Goal: Information Seeking & Learning: Check status

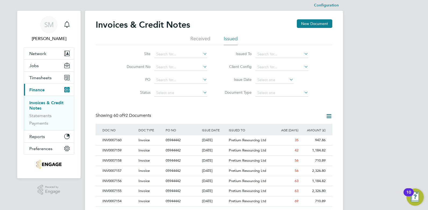
drag, startPoint x: 384, startPoint y: 78, endPoint x: 378, endPoint y: 99, distance: 21.3
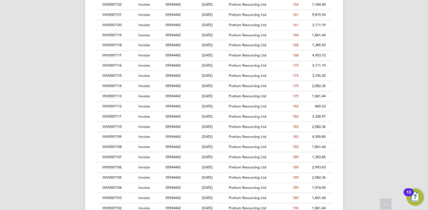
drag, startPoint x: 378, startPoint y: 99, endPoint x: 370, endPoint y: 135, distance: 37.1
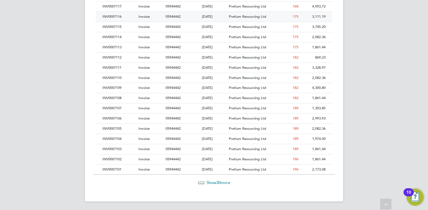
click at [122, 17] on div "INV0007116" at bounding box center [119, 17] width 36 height 10
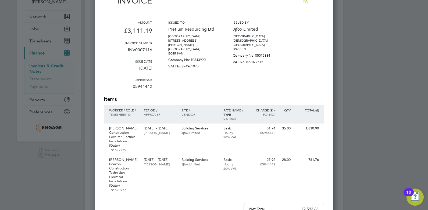
drag, startPoint x: 273, startPoint y: 90, endPoint x: 273, endPoint y: 103, distance: 12.6
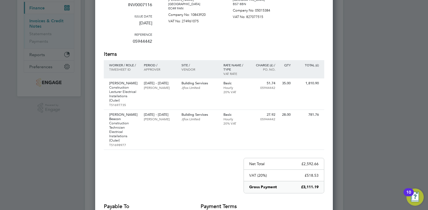
drag, startPoint x: 269, startPoint y: 171, endPoint x: 269, endPoint y: 181, distance: 10.8
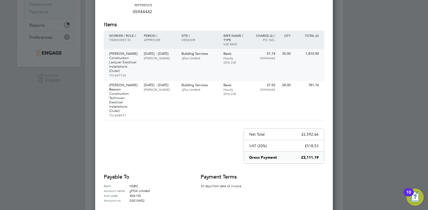
scroll to position [97, 0]
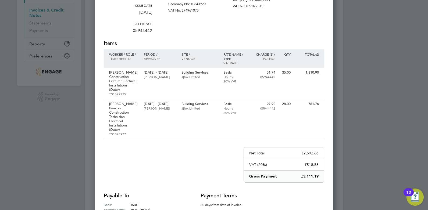
drag, startPoint x: 313, startPoint y: 175, endPoint x: 306, endPoint y: 114, distance: 61.5
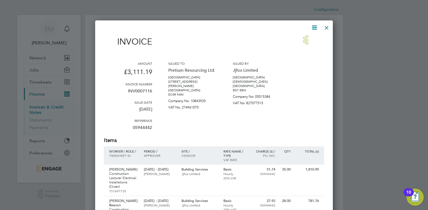
click at [327, 26] on div at bounding box center [327, 27] width 10 height 10
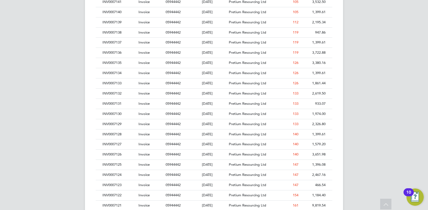
scroll to position [458, 0]
drag, startPoint x: 334, startPoint y: 73, endPoint x: 338, endPoint y: 106, distance: 33.6
click at [115, 126] on div "INV0007117" at bounding box center [119, 124] width 36 height 10
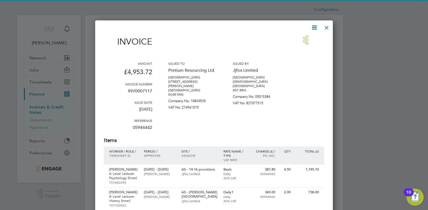
scroll to position [329, 238]
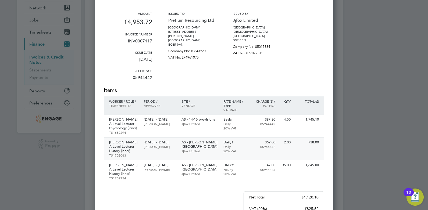
drag, startPoint x: 302, startPoint y: 118, endPoint x: 306, endPoint y: 141, distance: 23.2
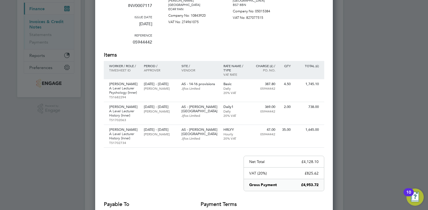
drag, startPoint x: 247, startPoint y: 172, endPoint x: 243, endPoint y: 195, distance: 22.9
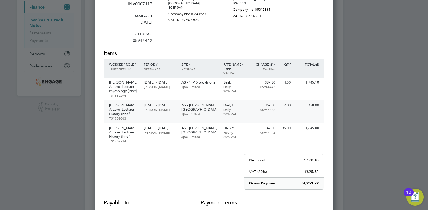
drag, startPoint x: 320, startPoint y: 125, endPoint x: 319, endPoint y: 113, distance: 12.1
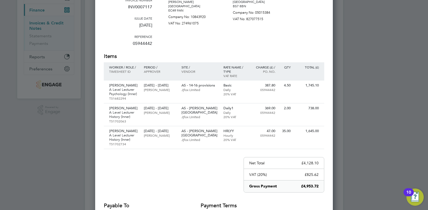
scroll to position [0, 0]
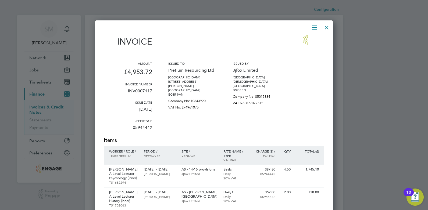
drag, startPoint x: 300, startPoint y: 59, endPoint x: 292, endPoint y: 26, distance: 33.1
click at [327, 25] on div at bounding box center [327, 27] width 10 height 10
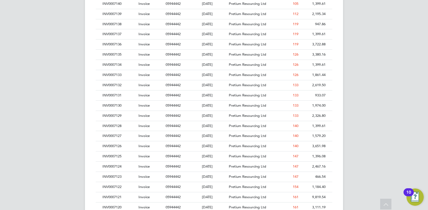
drag, startPoint x: 344, startPoint y: 85, endPoint x: 343, endPoint y: 105, distance: 20.4
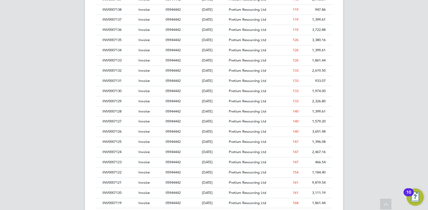
scroll to position [370, 0]
click at [128, 202] on div "INV0007118" at bounding box center [119, 203] width 36 height 10
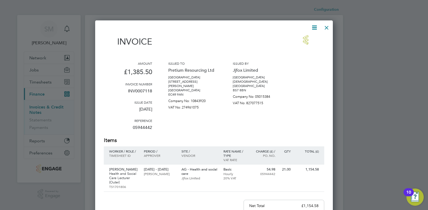
scroll to position [8, 0]
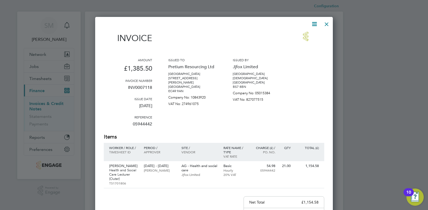
drag, startPoint x: 289, startPoint y: 81, endPoint x: 289, endPoint y: 96, distance: 14.5
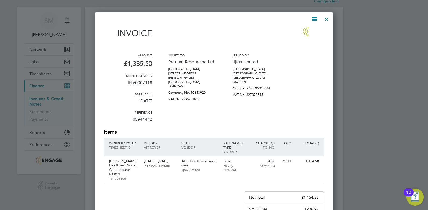
drag, startPoint x: 232, startPoint y: 120, endPoint x: 228, endPoint y: 160, distance: 40.0
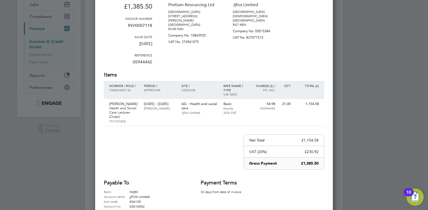
drag, startPoint x: 229, startPoint y: 160, endPoint x: 229, endPoint y: 136, distance: 24.2
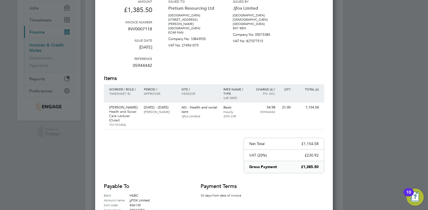
scroll to position [33, 0]
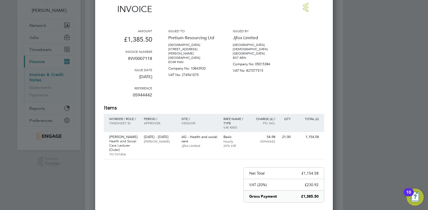
drag, startPoint x: 279, startPoint y: 69, endPoint x: 280, endPoint y: 35, distance: 33.9
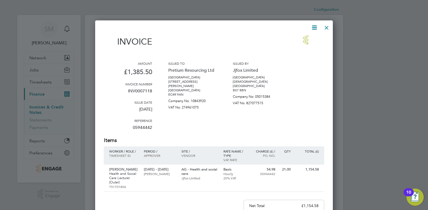
click at [324, 28] on div at bounding box center [327, 27] width 10 height 10
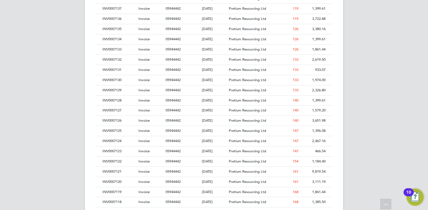
drag, startPoint x: 352, startPoint y: 89, endPoint x: 352, endPoint y: 100, distance: 11.0
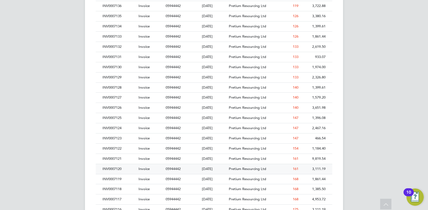
click at [113, 168] on div "INV0007120" at bounding box center [119, 169] width 36 height 10
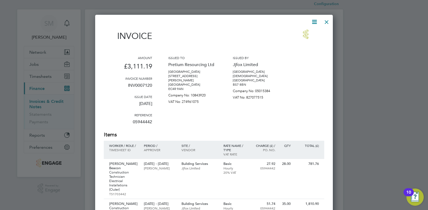
scroll to position [66, 0]
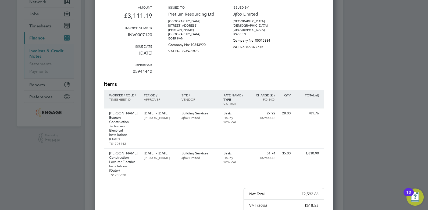
drag, startPoint x: 322, startPoint y: 73, endPoint x: 320, endPoint y: 102, distance: 28.5
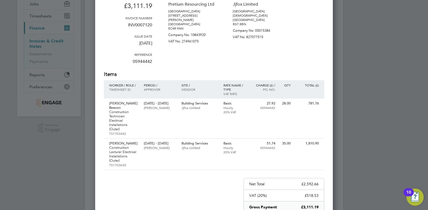
scroll to position [51, 0]
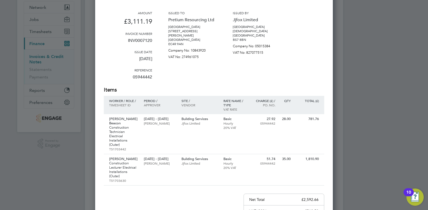
drag, startPoint x: 233, startPoint y: 167, endPoint x: 236, endPoint y: 109, distance: 58.1
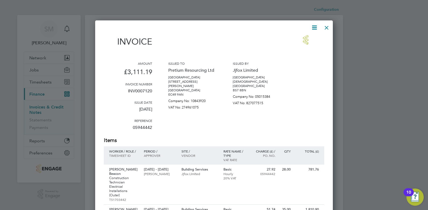
click at [327, 28] on div at bounding box center [327, 27] width 10 height 10
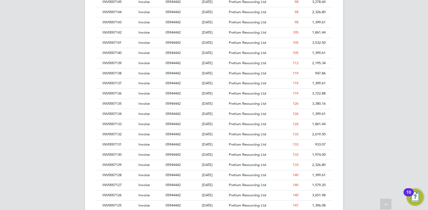
drag, startPoint x: 385, startPoint y: 46, endPoint x: 380, endPoint y: 82, distance: 36.7
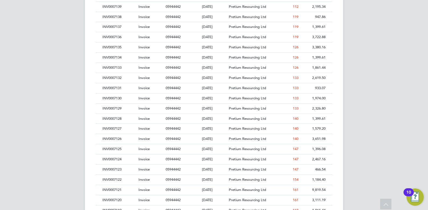
drag, startPoint x: 368, startPoint y: 115, endPoint x: 367, endPoint y: 124, distance: 10.0
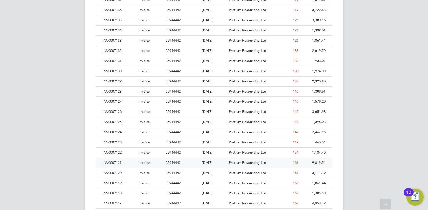
click at [118, 163] on div "INV0007121" at bounding box center [119, 163] width 36 height 10
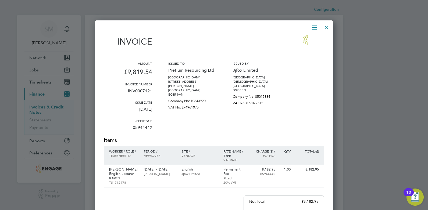
scroll to position [279, 238]
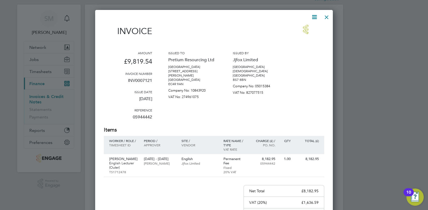
drag, startPoint x: 269, startPoint y: 116, endPoint x: 270, endPoint y: 119, distance: 3.0
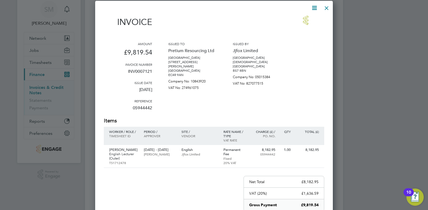
scroll to position [10, 45]
click at [326, 7] on div at bounding box center [327, 7] width 10 height 10
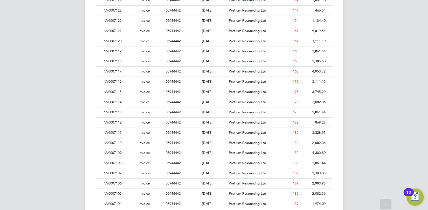
drag, startPoint x: 365, startPoint y: 70, endPoint x: 360, endPoint y: 98, distance: 28.6
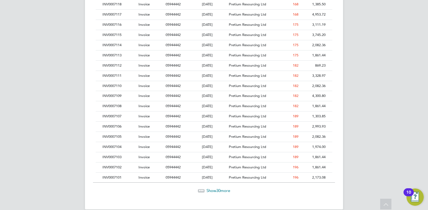
scroll to position [576, 0]
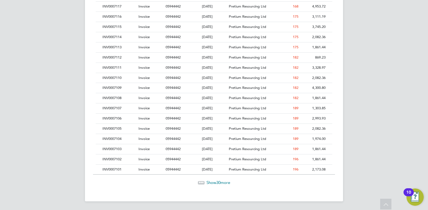
drag, startPoint x: 360, startPoint y: 98, endPoint x: 357, endPoint y: 119, distance: 20.6
click at [223, 180] on span "Show 30 more" at bounding box center [218, 182] width 24 height 5
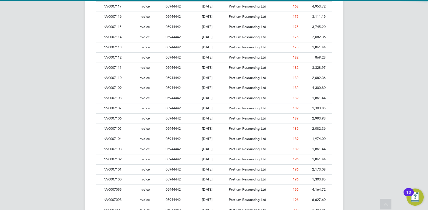
scroll to position [10, 37]
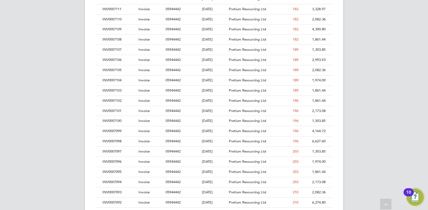
drag, startPoint x: 380, startPoint y: 79, endPoint x: 377, endPoint y: 103, distance: 24.3
click at [159, 163] on div "Invoice" at bounding box center [150, 162] width 27 height 10
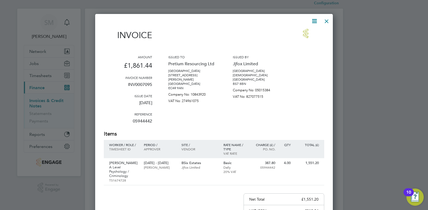
drag, startPoint x: 300, startPoint y: 98, endPoint x: 301, endPoint y: 124, distance: 26.1
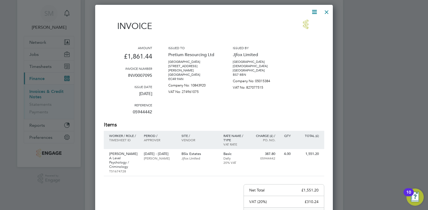
drag, startPoint x: 287, startPoint y: 91, endPoint x: 279, endPoint y: 51, distance: 41.0
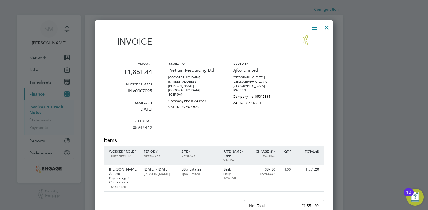
click at [325, 28] on div at bounding box center [327, 27] width 10 height 10
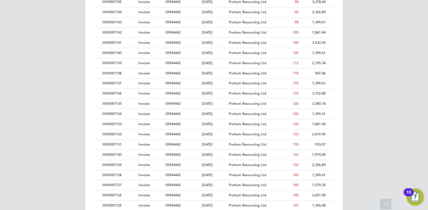
drag, startPoint x: 351, startPoint y: 102, endPoint x: 346, endPoint y: 126, distance: 24.0
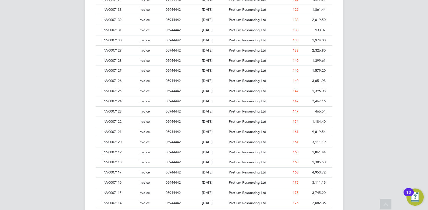
drag, startPoint x: 346, startPoint y: 126, endPoint x: 343, endPoint y: 166, distance: 39.9
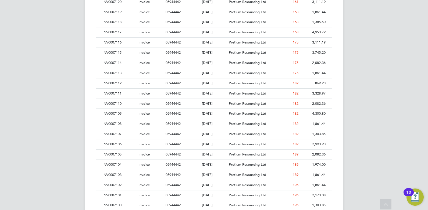
scroll to position [610, 0]
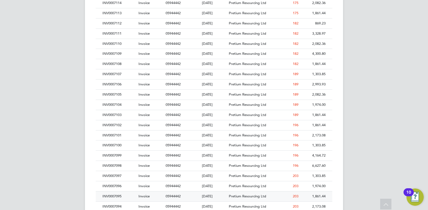
click at [109, 194] on div "INV0007095" at bounding box center [119, 197] width 36 height 10
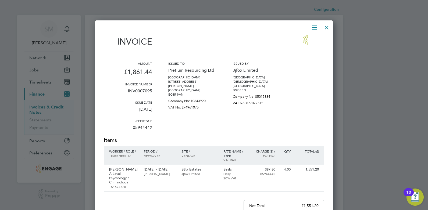
scroll to position [284, 238]
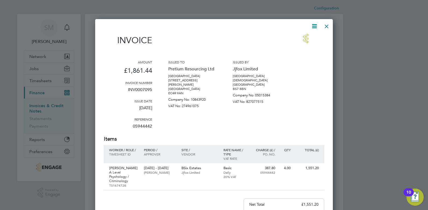
drag, startPoint x: 305, startPoint y: 96, endPoint x: 305, endPoint y: 108, distance: 11.8
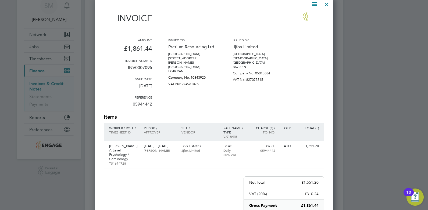
drag, startPoint x: 305, startPoint y: 108, endPoint x: 305, endPoint y: 125, distance: 17.5
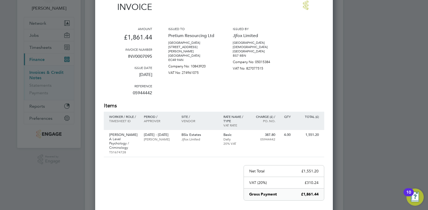
scroll to position [24, 0]
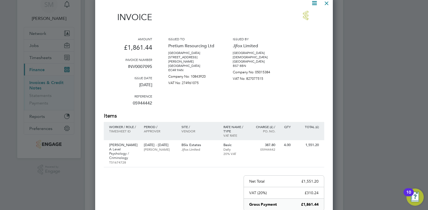
drag, startPoint x: 309, startPoint y: 85, endPoint x: 302, endPoint y: 50, distance: 35.4
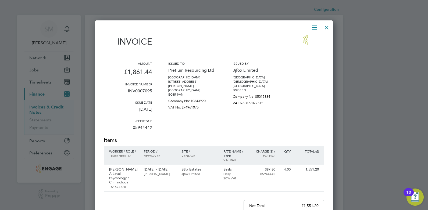
click at [330, 31] on div at bounding box center [327, 27] width 10 height 10
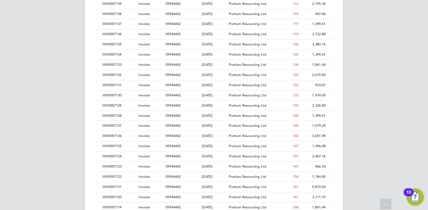
drag, startPoint x: 379, startPoint y: 47, endPoint x: 379, endPoint y: 75, distance: 28.5
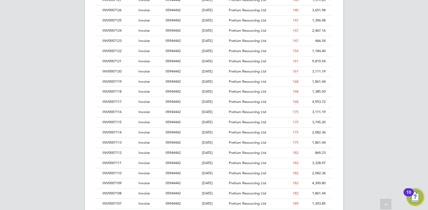
scroll to position [602, 0]
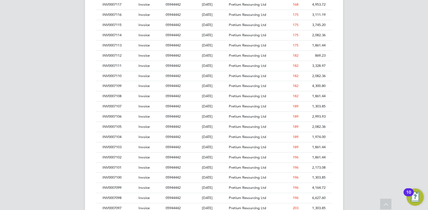
drag, startPoint x: 379, startPoint y: 76, endPoint x: 379, endPoint y: 117, distance: 41.7
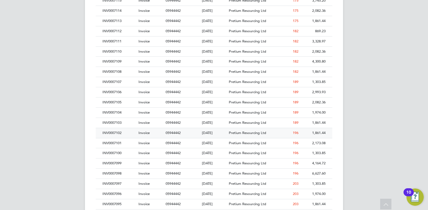
click at [121, 134] on div "INV0007102" at bounding box center [119, 133] width 36 height 10
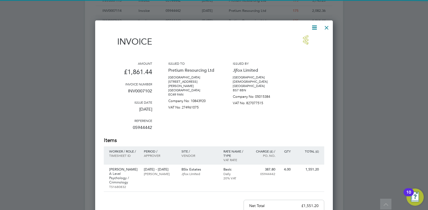
scroll to position [284, 238]
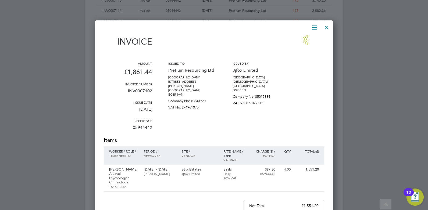
drag, startPoint x: 320, startPoint y: 109, endPoint x: 319, endPoint y: 112, distance: 3.1
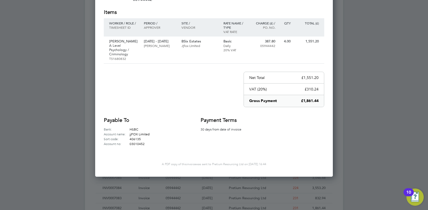
scroll to position [660, 0]
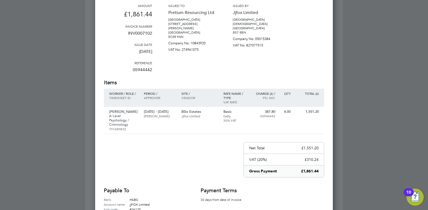
drag, startPoint x: 306, startPoint y: 96, endPoint x: 292, endPoint y: 54, distance: 43.8
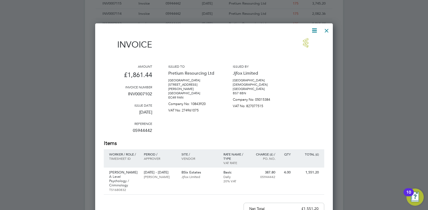
click at [325, 31] on div at bounding box center [327, 29] width 10 height 10
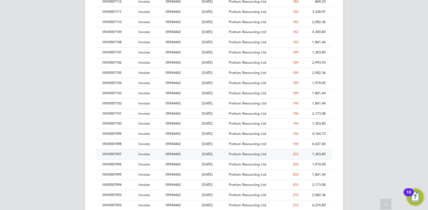
drag, startPoint x: 145, startPoint y: 95, endPoint x: 148, endPoint y: 125, distance: 30.0
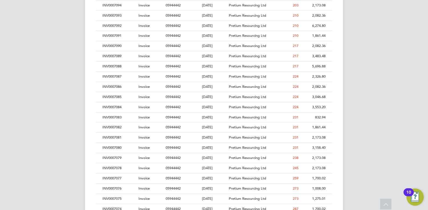
drag, startPoint x: 179, startPoint y: 122, endPoint x: 170, endPoint y: 96, distance: 27.6
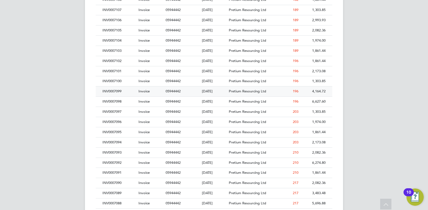
scroll to position [667, 0]
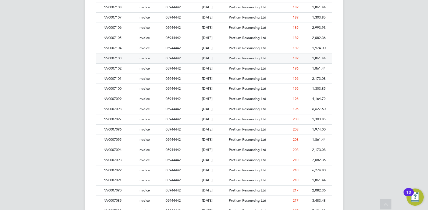
click at [122, 59] on div "INV0007103" at bounding box center [119, 58] width 36 height 10
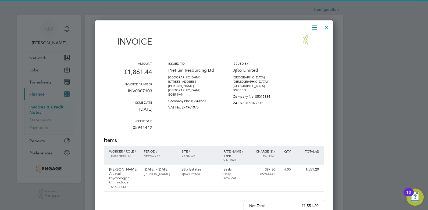
scroll to position [284, 238]
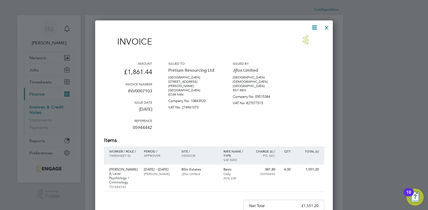
click at [325, 25] on div at bounding box center [327, 27] width 10 height 10
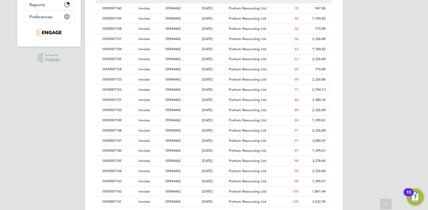
drag, startPoint x: 380, startPoint y: 80, endPoint x: 378, endPoint y: 91, distance: 10.9
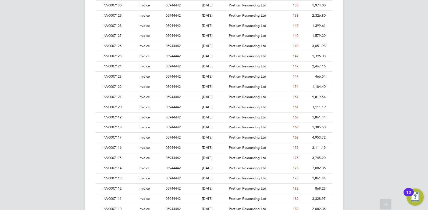
drag, startPoint x: 378, startPoint y: 91, endPoint x: 377, endPoint y: 122, distance: 30.9
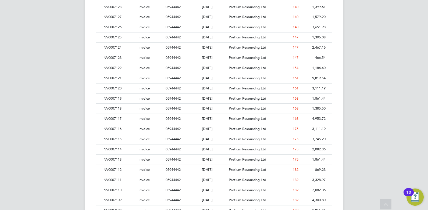
scroll to position [496, 0]
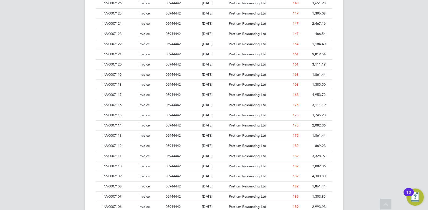
drag, startPoint x: 368, startPoint y: 120, endPoint x: 367, endPoint y: 128, distance: 8.6
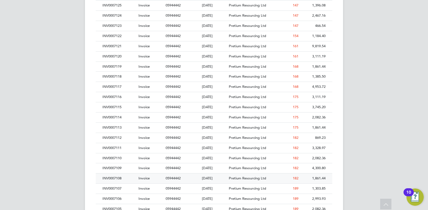
click at [108, 179] on div "INV0007108" at bounding box center [119, 179] width 36 height 10
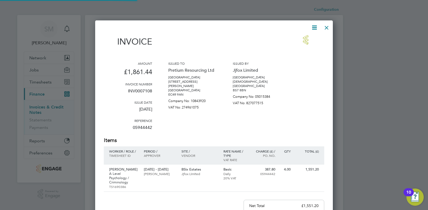
scroll to position [284, 238]
click at [329, 27] on div at bounding box center [327, 27] width 10 height 10
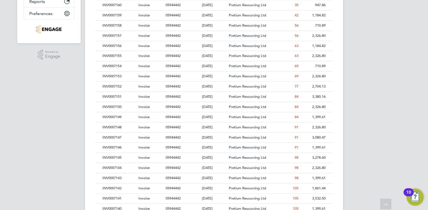
drag, startPoint x: 347, startPoint y: 64, endPoint x: 351, endPoint y: 107, distance: 43.5
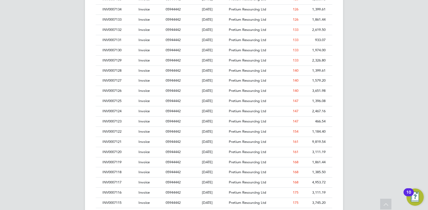
drag, startPoint x: 351, startPoint y: 107, endPoint x: 352, endPoint y: 137, distance: 30.4
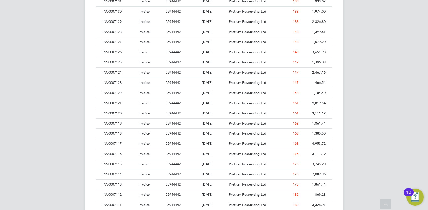
scroll to position [444, 0]
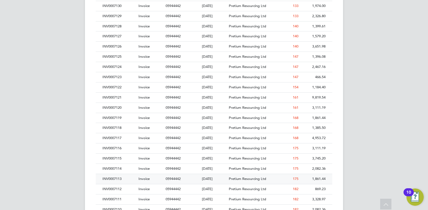
click at [108, 180] on div "INV0007113" at bounding box center [119, 179] width 36 height 10
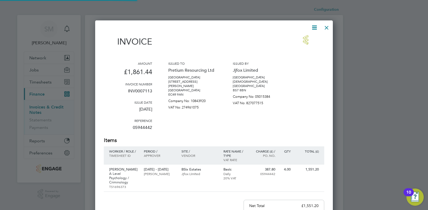
scroll to position [284, 238]
click at [329, 25] on div at bounding box center [327, 27] width 10 height 10
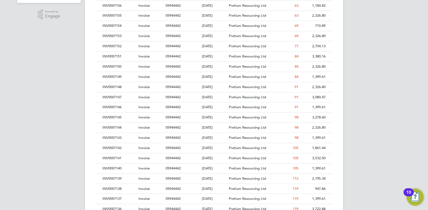
drag, startPoint x: 369, startPoint y: 101, endPoint x: 370, endPoint y: 116, distance: 15.3
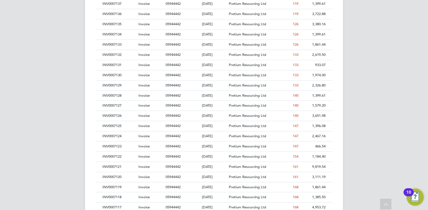
drag, startPoint x: 366, startPoint y: 95, endPoint x: 366, endPoint y: 133, distance: 37.9
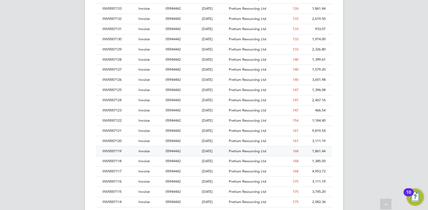
click at [117, 151] on div "INV0007119" at bounding box center [119, 152] width 36 height 10
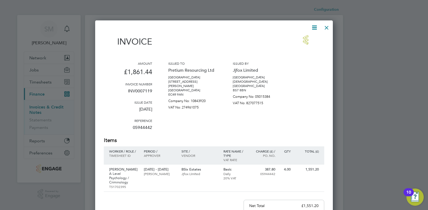
scroll to position [284, 238]
click at [327, 26] on div at bounding box center [327, 27] width 10 height 10
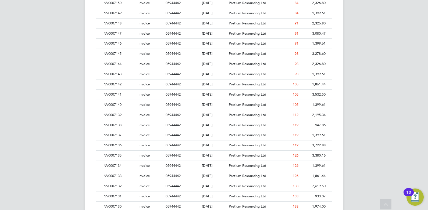
drag, startPoint x: 366, startPoint y: 93, endPoint x: 366, endPoint y: 107, distance: 14.3
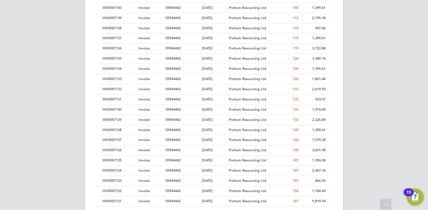
drag, startPoint x: 366, startPoint y: 107, endPoint x: 367, endPoint y: 138, distance: 31.5
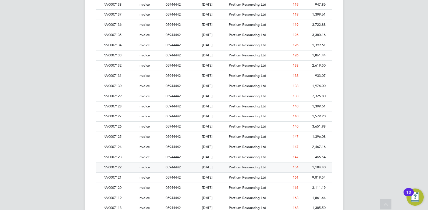
click at [125, 167] on div "INV0007122" at bounding box center [119, 168] width 36 height 10
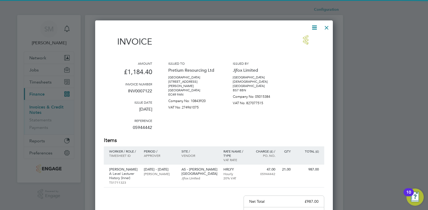
scroll to position [279, 238]
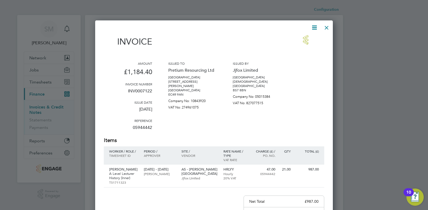
drag, startPoint x: 227, startPoint y: 108, endPoint x: 228, endPoint y: 138, distance: 30.1
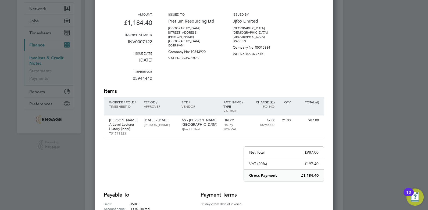
scroll to position [0, 0]
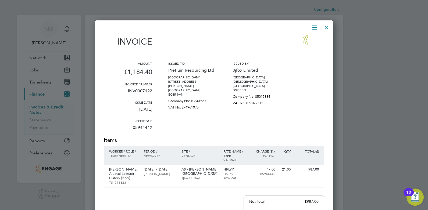
drag, startPoint x: 309, startPoint y: 62, endPoint x: 295, endPoint y: 16, distance: 48.2
click at [327, 28] on div at bounding box center [327, 27] width 10 height 10
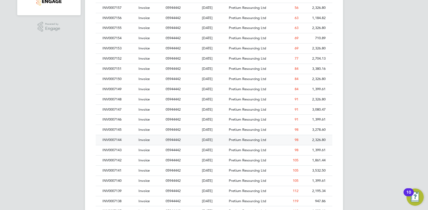
drag, startPoint x: 103, startPoint y: 107, endPoint x: 107, endPoint y: 120, distance: 13.5
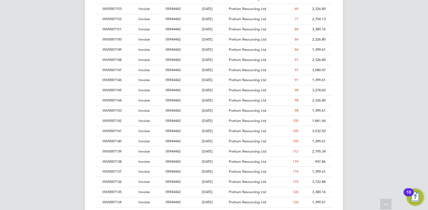
drag, startPoint x: 81, startPoint y: 131, endPoint x: 81, endPoint y: 138, distance: 7.0
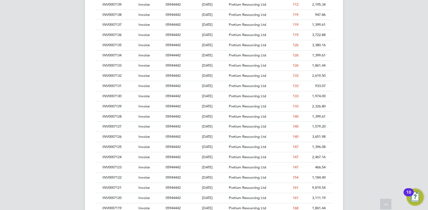
drag, startPoint x: 84, startPoint y: 150, endPoint x: 85, endPoint y: 170, distance: 19.7
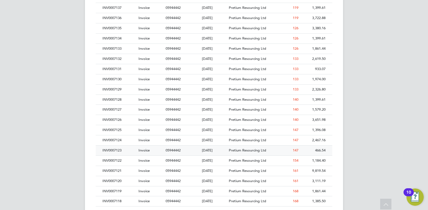
click at [119, 150] on div "INV0007123" at bounding box center [119, 151] width 36 height 10
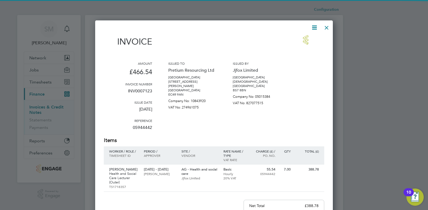
scroll to position [284, 238]
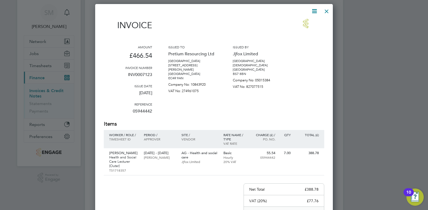
drag, startPoint x: 340, startPoint y: 73, endPoint x: 341, endPoint y: 96, distance: 23.7
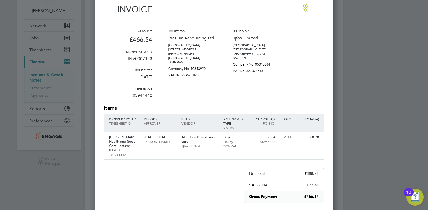
drag, startPoint x: 335, startPoint y: 73, endPoint x: 333, endPoint y: 55, distance: 18.5
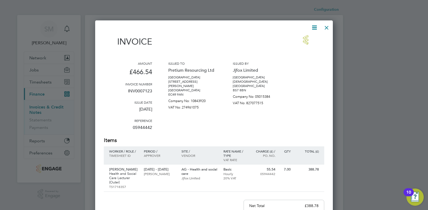
click at [329, 28] on div at bounding box center [327, 27] width 10 height 10
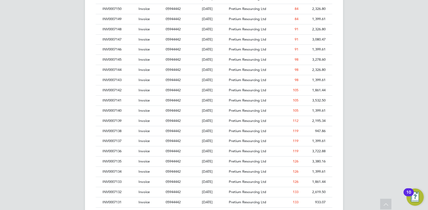
drag, startPoint x: 221, startPoint y: 117, endPoint x: 219, endPoint y: 130, distance: 13.1
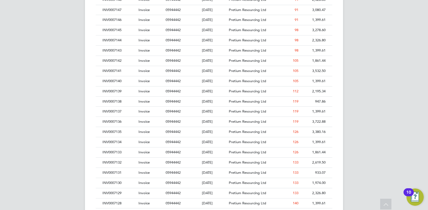
drag, startPoint x: 58, startPoint y: 122, endPoint x: 59, endPoint y: 151, distance: 29.6
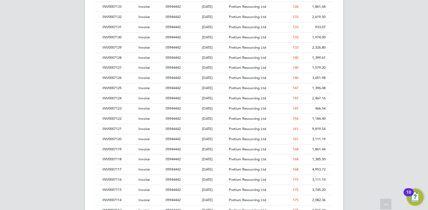
scroll to position [420, 0]
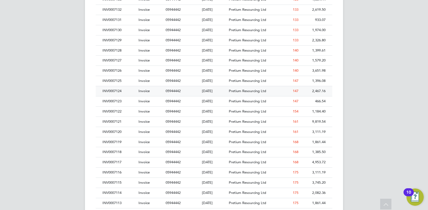
click at [126, 91] on div "INV0007124" at bounding box center [119, 91] width 36 height 10
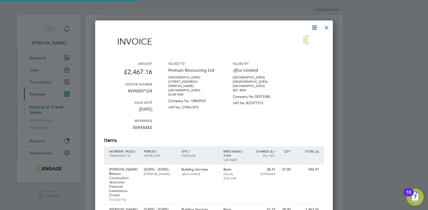
scroll to position [324, 238]
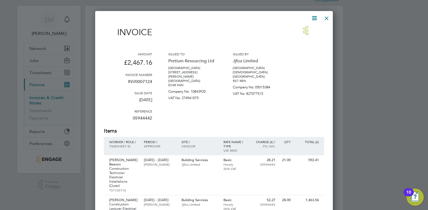
drag, startPoint x: 289, startPoint y: 97, endPoint x: 290, endPoint y: 106, distance: 8.6
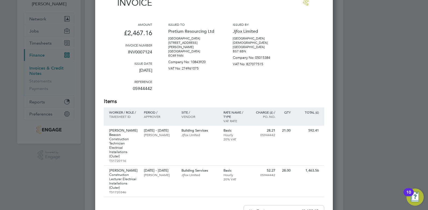
drag, startPoint x: 290, startPoint y: 106, endPoint x: 291, endPoint y: 119, distance: 13.8
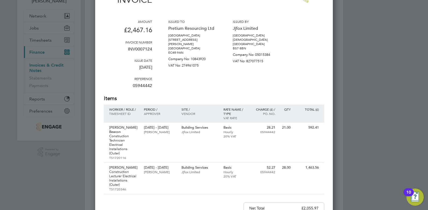
drag, startPoint x: 300, startPoint y: 106, endPoint x: 300, endPoint y: 56, distance: 49.7
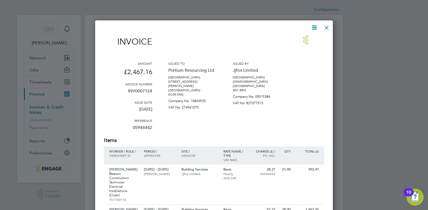
click at [327, 27] on div at bounding box center [327, 27] width 10 height 10
